Goal: Task Accomplishment & Management: Use online tool/utility

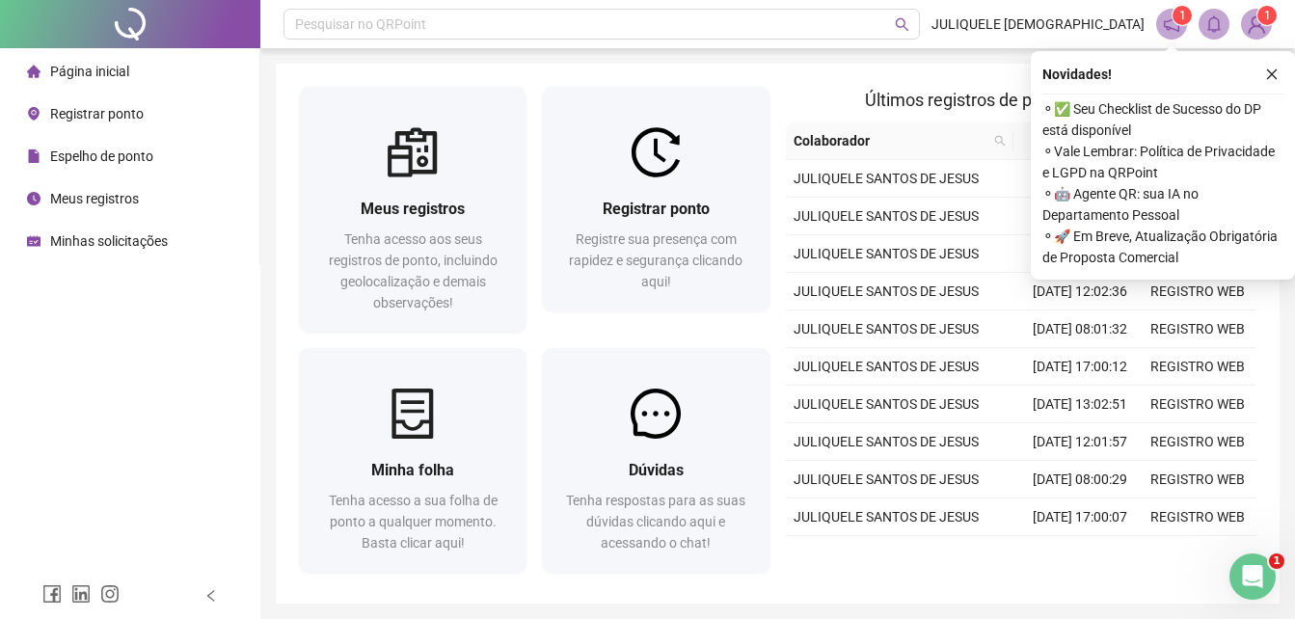
click at [109, 196] on span "Meus registros" at bounding box center [94, 198] width 89 height 15
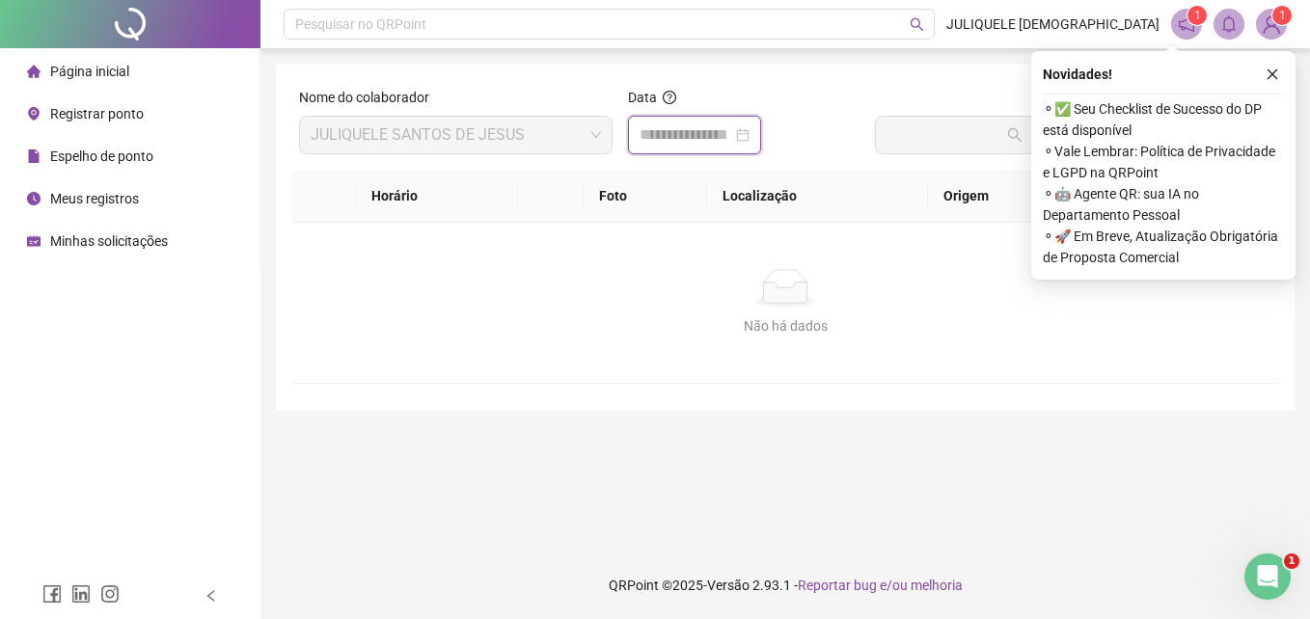
click at [681, 132] on input at bounding box center [685, 134] width 93 height 23
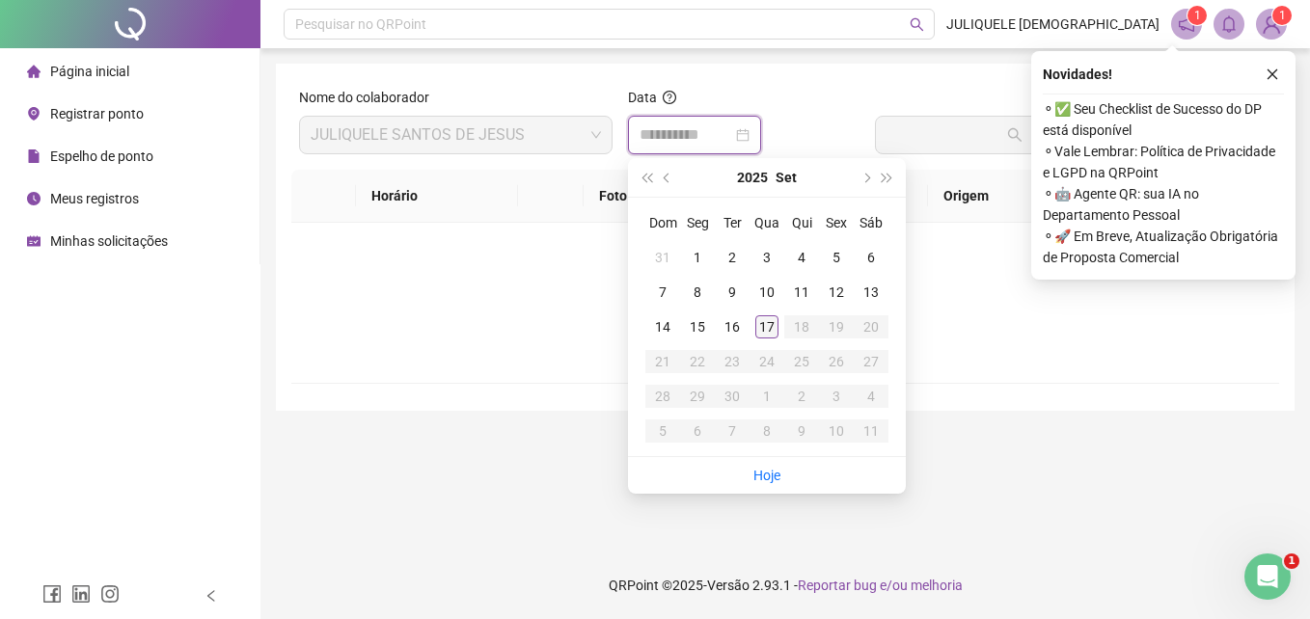
type input "**********"
drag, startPoint x: 765, startPoint y: 329, endPoint x: 852, endPoint y: 230, distance: 131.8
click at [768, 328] on div "17" at bounding box center [766, 326] width 23 height 23
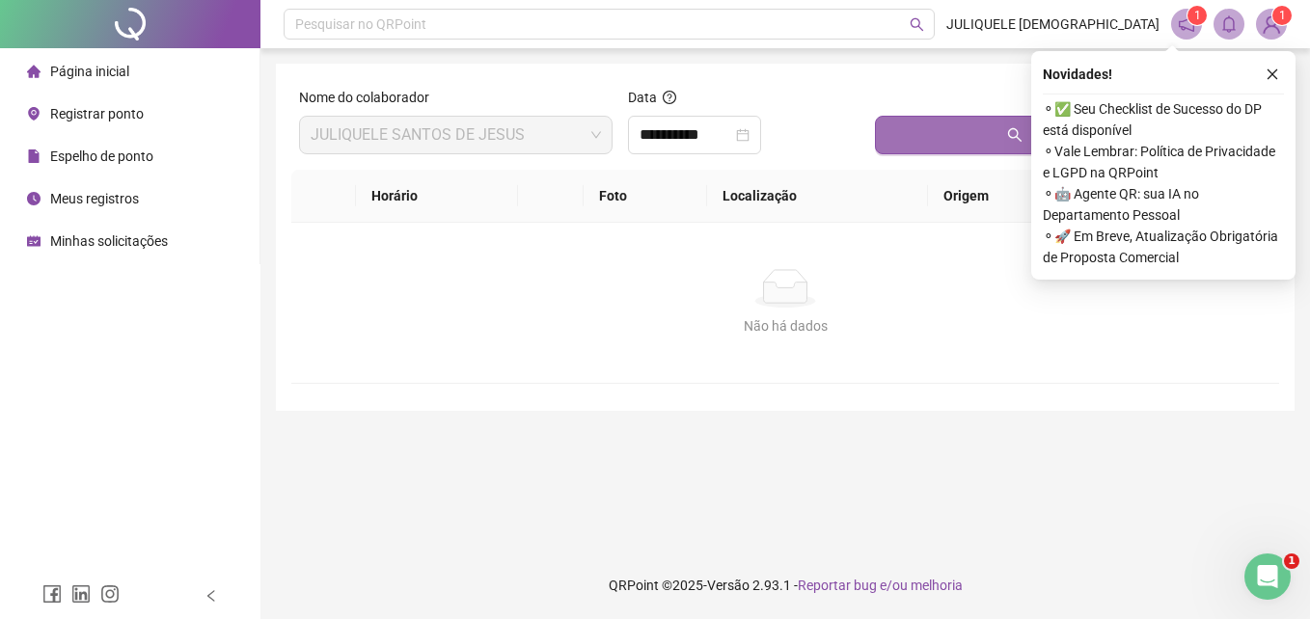
click at [943, 133] on button "Buscar registros" at bounding box center [1073, 135] width 396 height 39
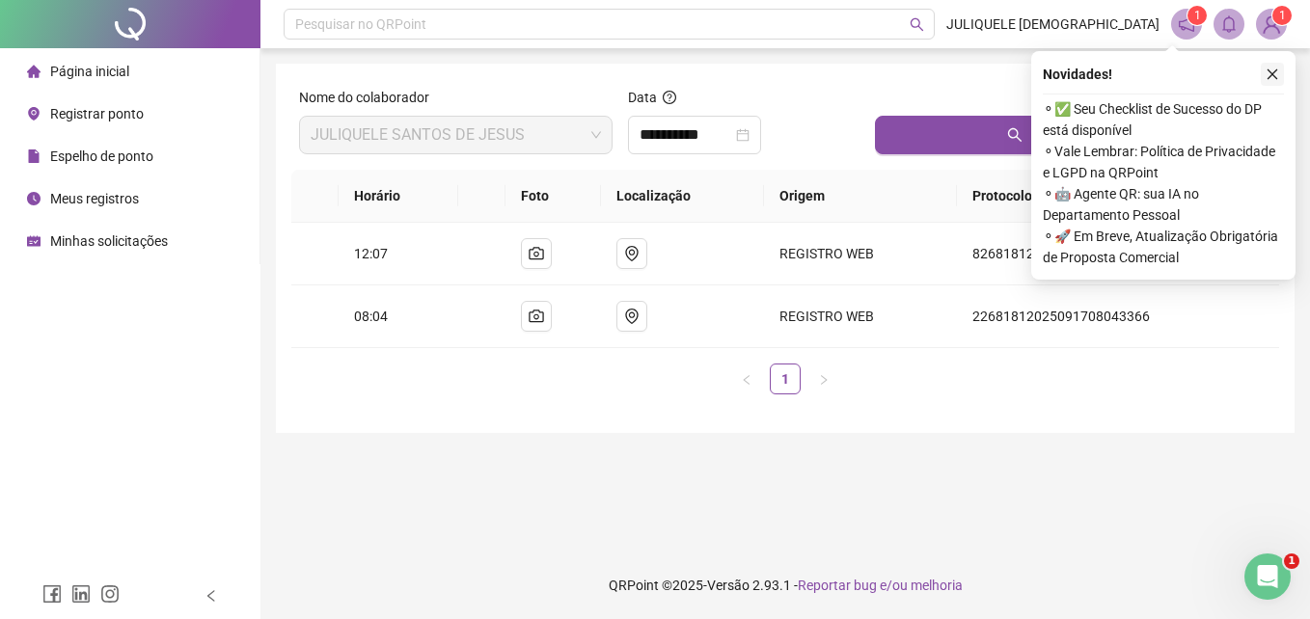
click at [1279, 75] on button "button" at bounding box center [1271, 74] width 23 height 23
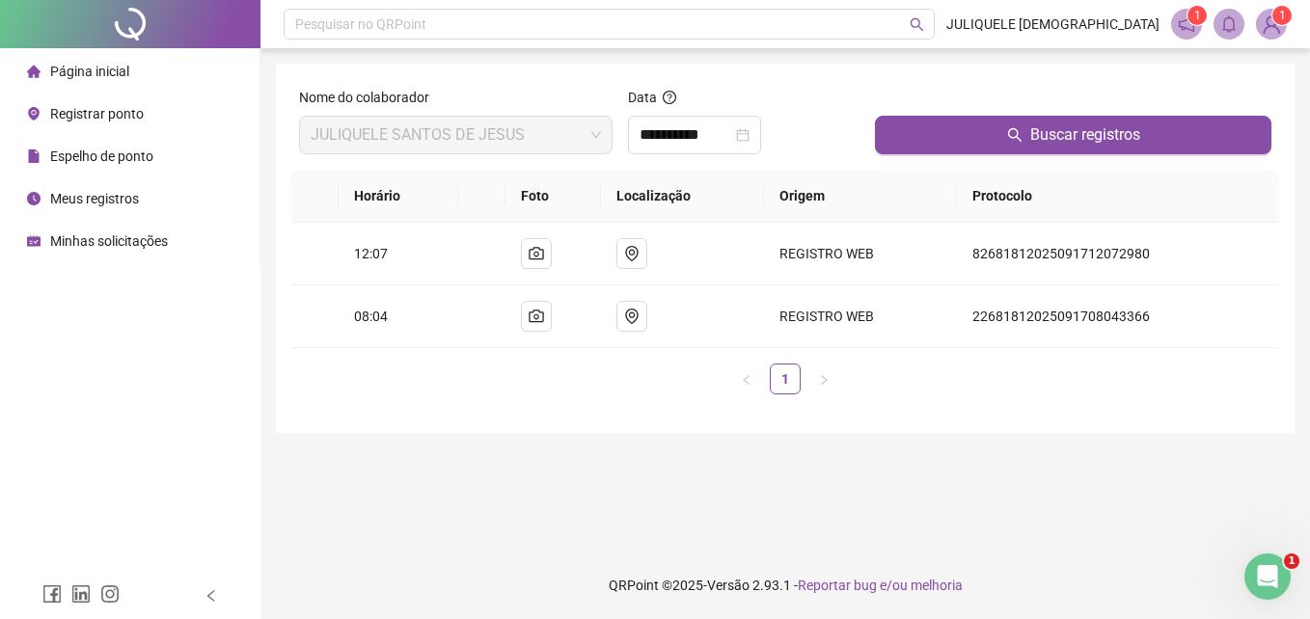
click at [117, 118] on span "Registrar ponto" at bounding box center [97, 113] width 94 height 15
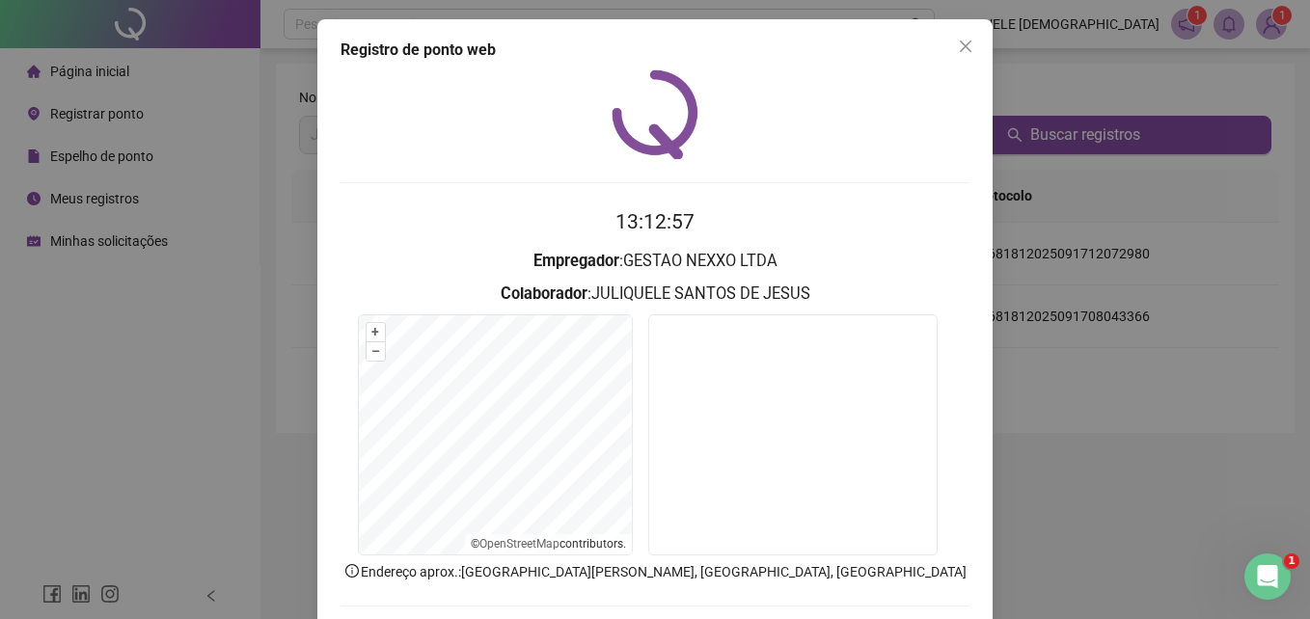
scroll to position [92, 0]
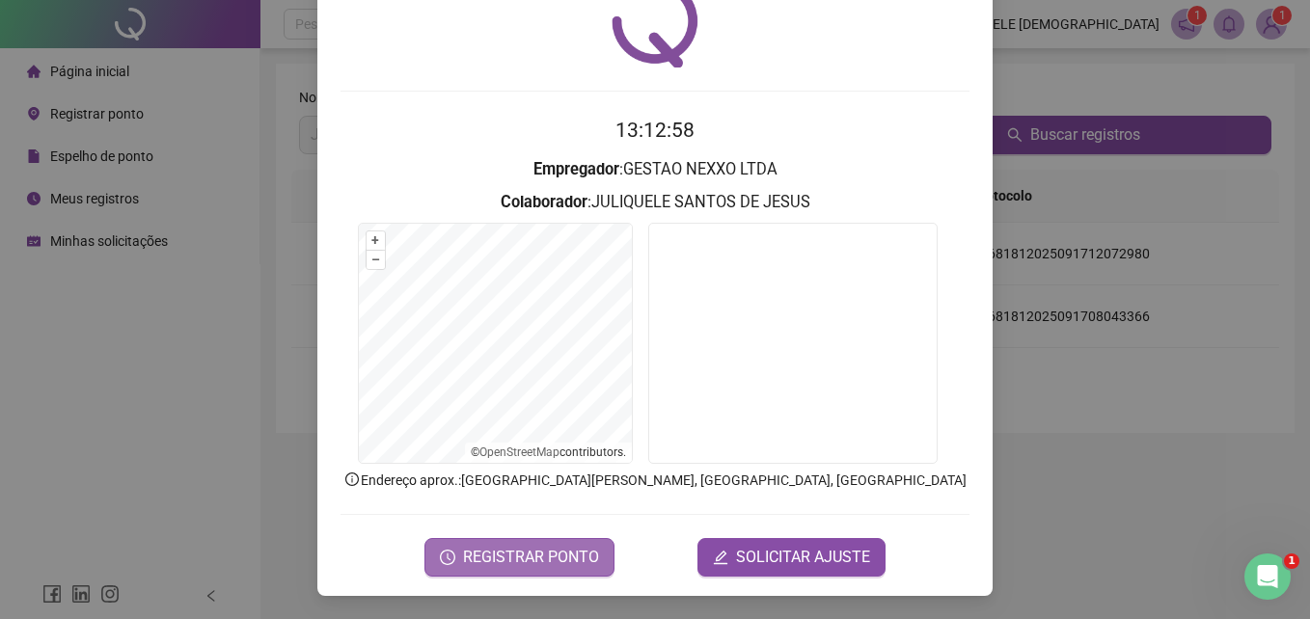
click at [537, 565] on span "REGISTRAR PONTO" at bounding box center [531, 557] width 136 height 23
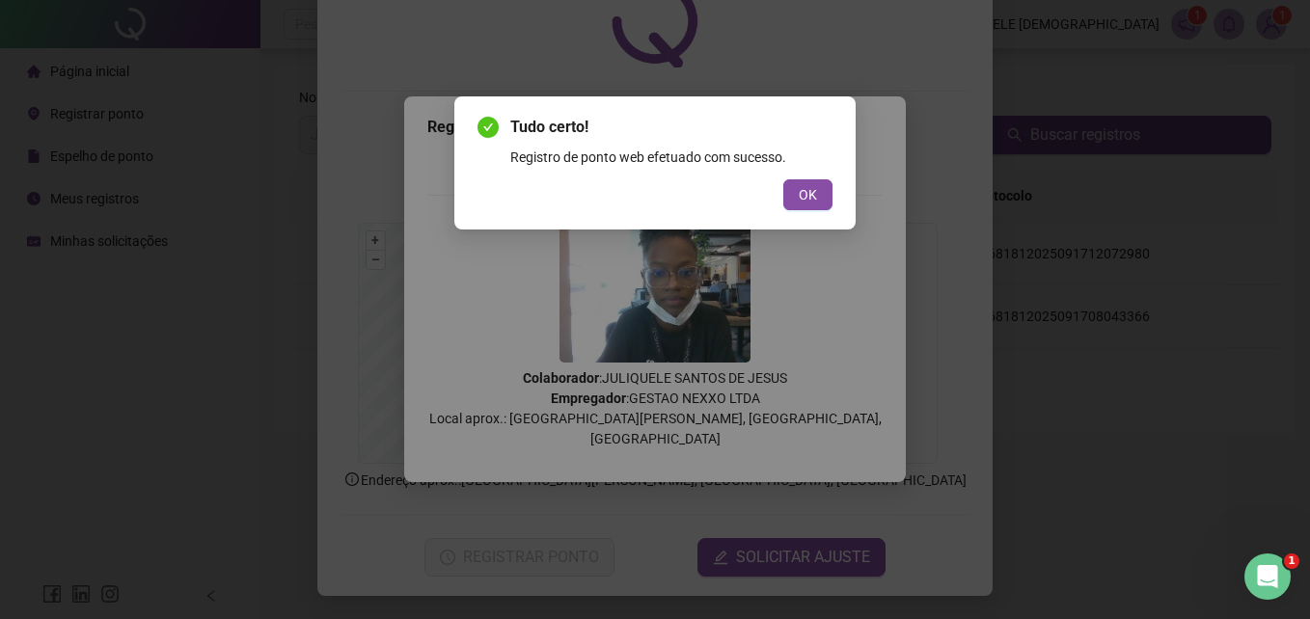
drag, startPoint x: 791, startPoint y: 203, endPoint x: 800, endPoint y: 200, distance: 10.4
click at [800, 200] on button "OK" at bounding box center [807, 194] width 49 height 31
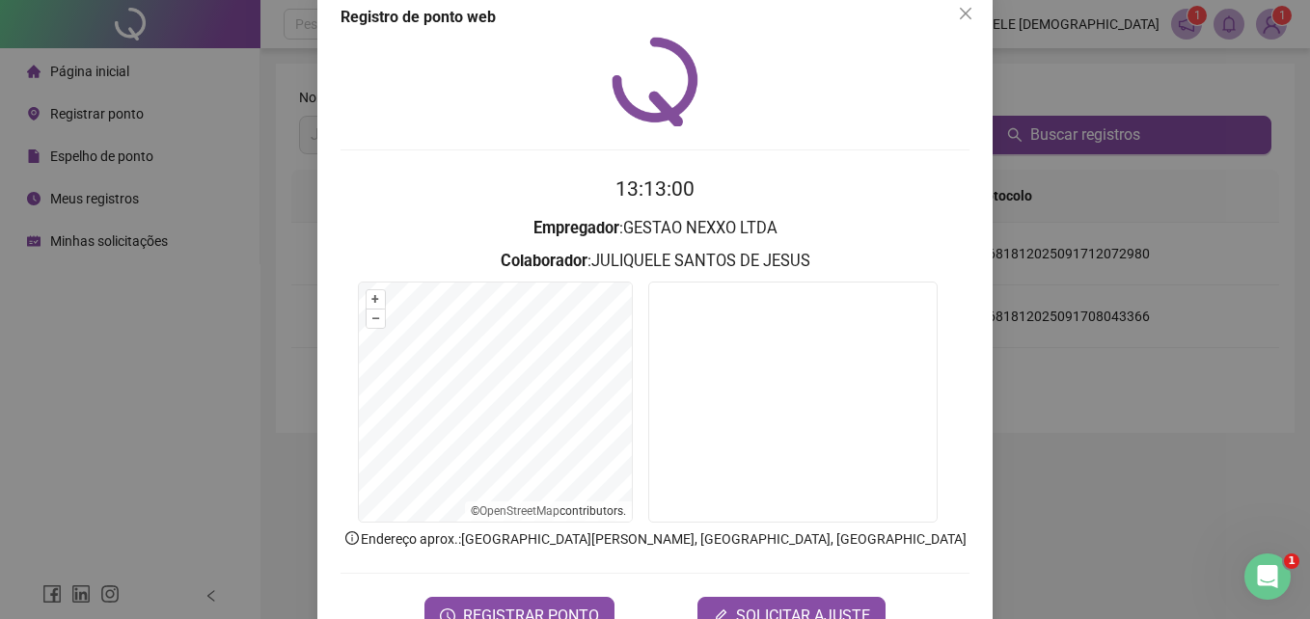
scroll to position [0, 0]
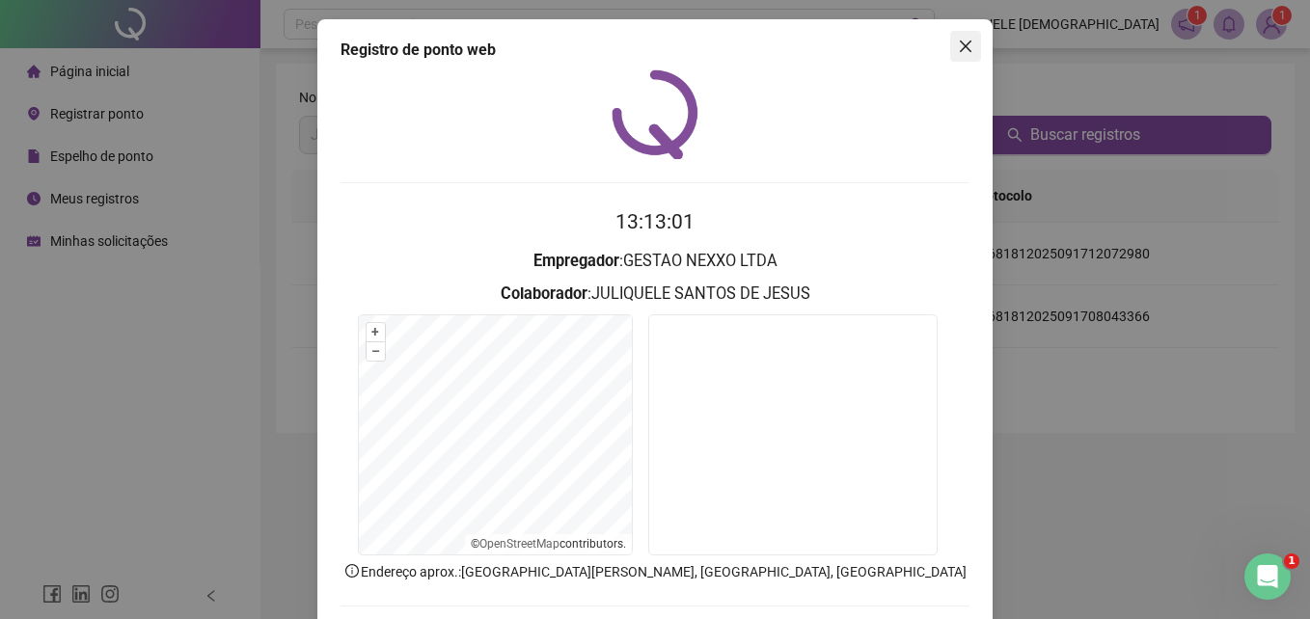
click at [959, 45] on icon "close" at bounding box center [965, 47] width 12 height 12
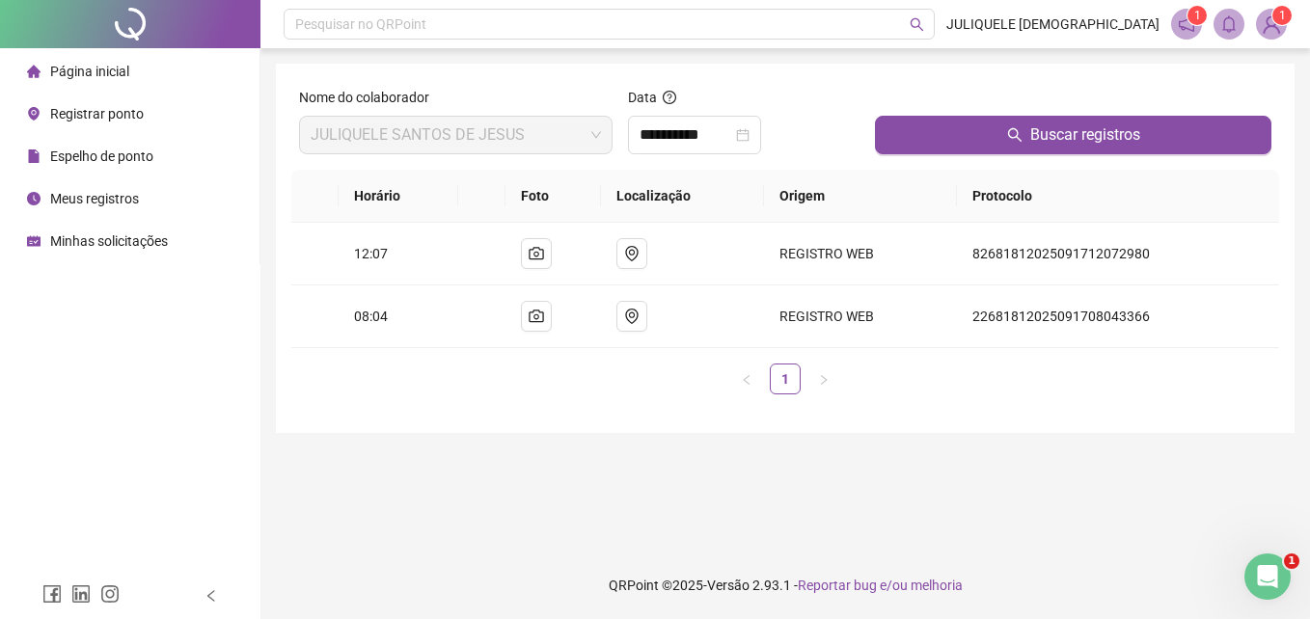
click at [95, 205] on span "Meus registros" at bounding box center [94, 198] width 89 height 15
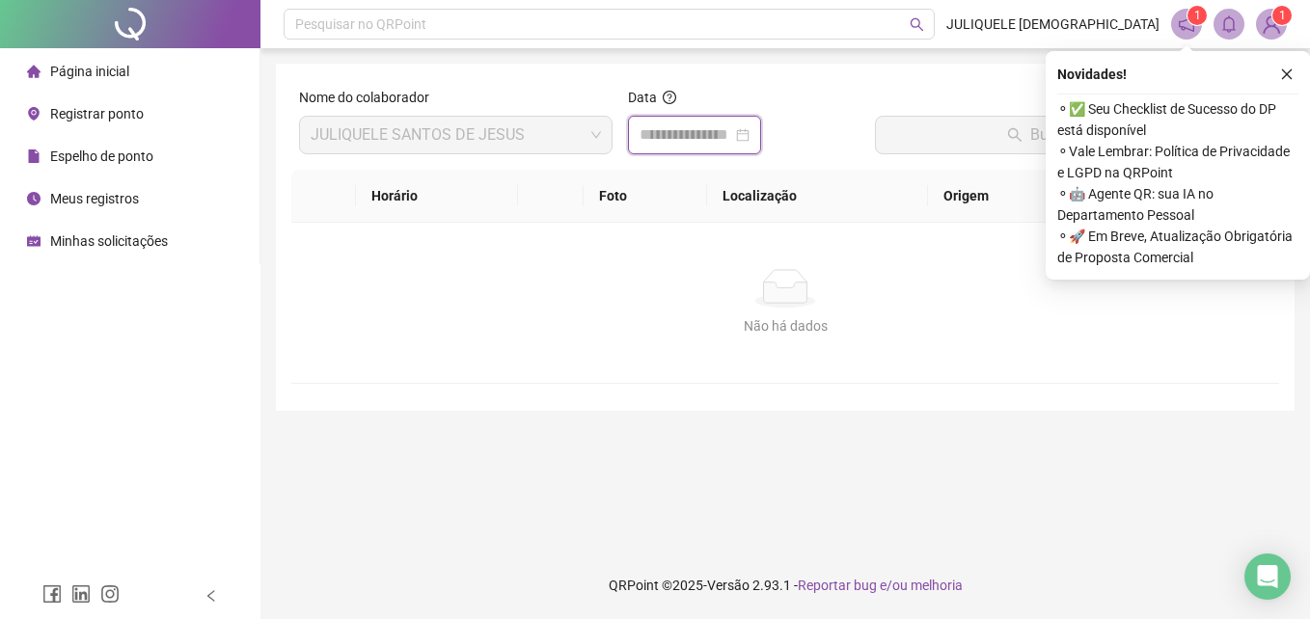
drag, startPoint x: 677, startPoint y: 138, endPoint x: 681, endPoint y: 149, distance: 12.2
click at [677, 138] on input at bounding box center [685, 134] width 93 height 23
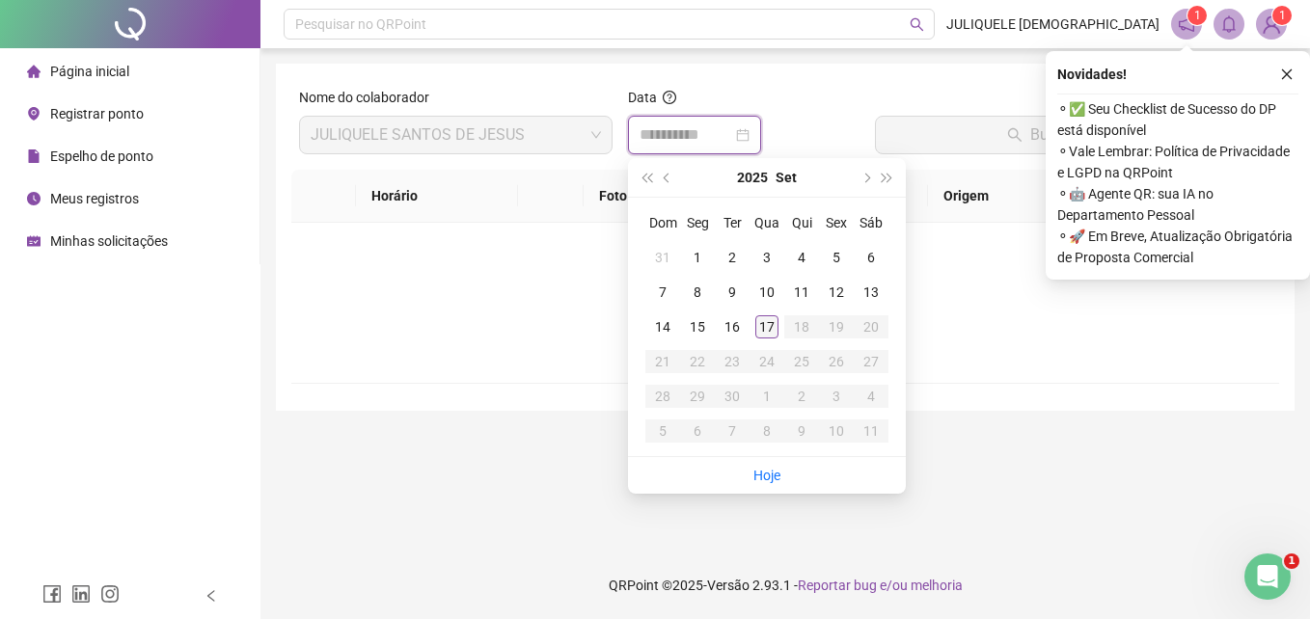
type input "**********"
click at [770, 324] on div "17" at bounding box center [766, 326] width 23 height 23
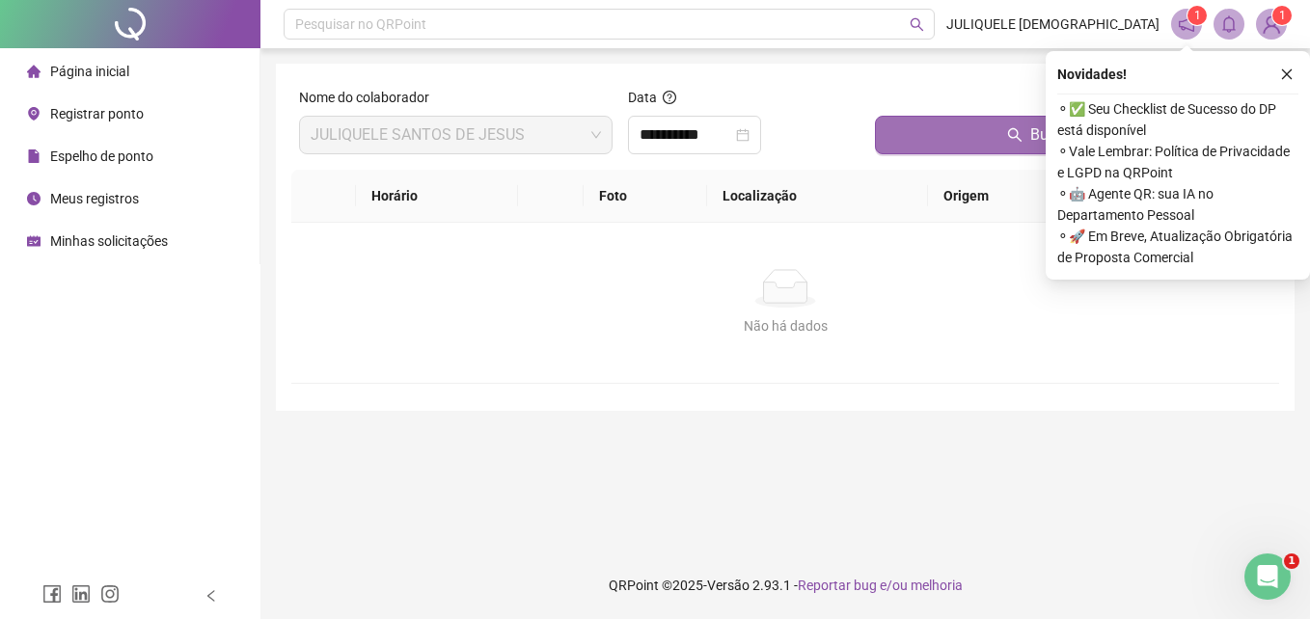
click at [932, 138] on button "Buscar registros" at bounding box center [1073, 135] width 396 height 39
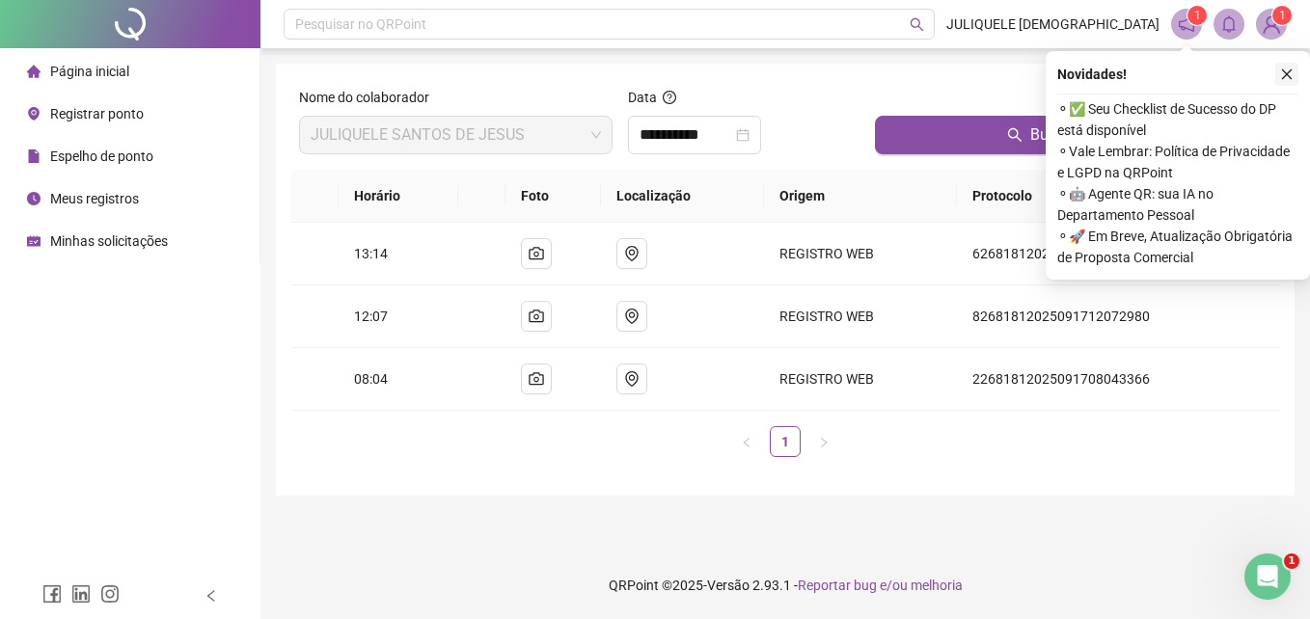
click at [1285, 70] on icon "close" at bounding box center [1287, 75] width 14 height 14
